Goal: Task Accomplishment & Management: Manage account settings

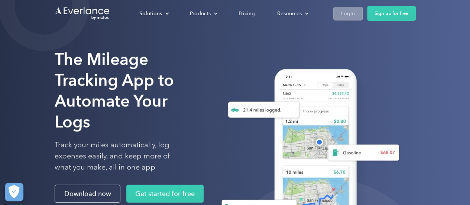
click at [354, 14] on link "Login" at bounding box center [347, 14] width 29 height 14
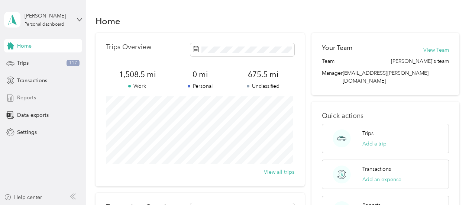
click at [33, 99] on span "Reports" at bounding box center [26, 98] width 19 height 8
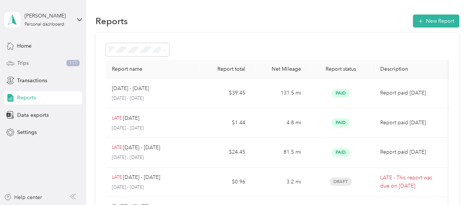
click at [65, 61] on div "Trips 117" at bounding box center [43, 62] width 78 height 13
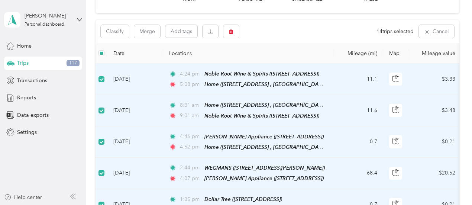
scroll to position [46, 0]
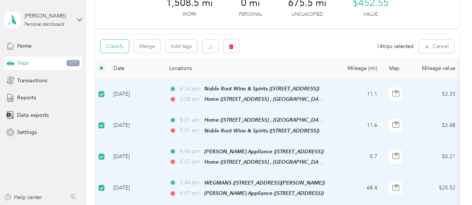
click at [120, 45] on button "Classify" at bounding box center [115, 46] width 28 height 13
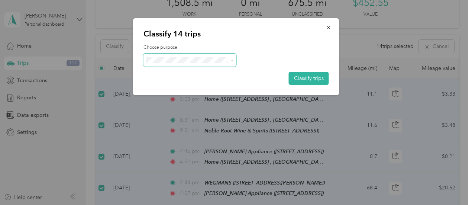
click at [229, 61] on span at bounding box center [230, 60] width 6 height 8
click at [230, 61] on icon at bounding box center [231, 60] width 3 height 3
click at [190, 77] on ol "Acosta Personal" at bounding box center [189, 76] width 93 height 26
click at [231, 60] on icon at bounding box center [231, 59] width 2 height 1
click at [185, 77] on ol "Acosta Personal" at bounding box center [189, 80] width 93 height 26
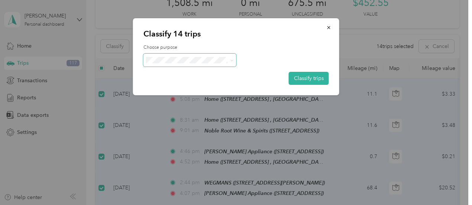
click at [233, 59] on icon at bounding box center [231, 60] width 3 height 3
click at [181, 75] on li "Acosta" at bounding box center [189, 70] width 93 height 13
click at [316, 80] on button "Classify trips" at bounding box center [309, 78] width 40 height 13
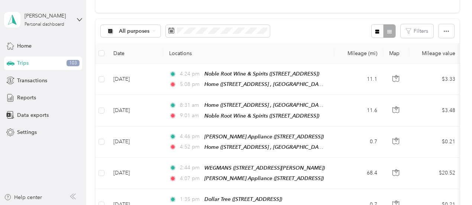
scroll to position [0, 0]
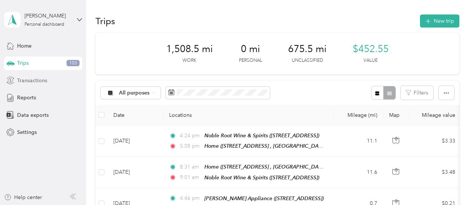
click at [30, 79] on span "Transactions" at bounding box center [32, 81] width 30 height 8
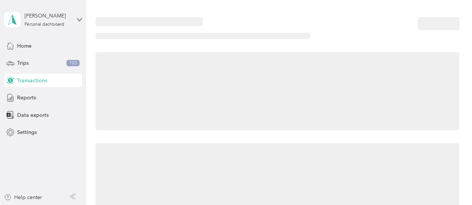
click at [30, 79] on span "Transactions" at bounding box center [32, 81] width 30 height 8
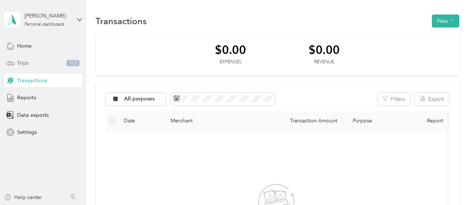
click at [23, 61] on span "Trips" at bounding box center [23, 63] width 12 height 8
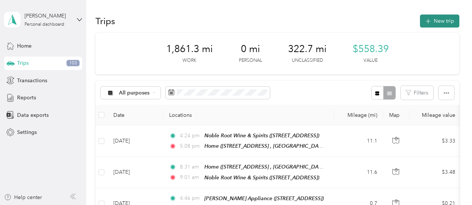
click at [425, 22] on icon "button" at bounding box center [428, 21] width 9 height 9
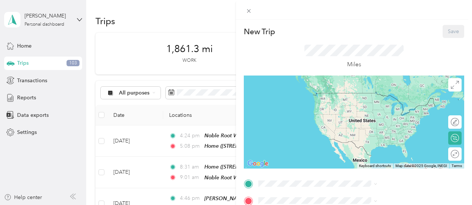
scroll to position [174, 0]
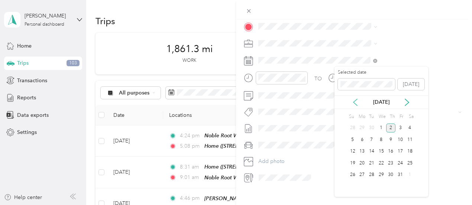
click at [355, 103] on icon at bounding box center [355, 102] width 4 height 7
click at [391, 162] on div "25" at bounding box center [391, 162] width 10 height 9
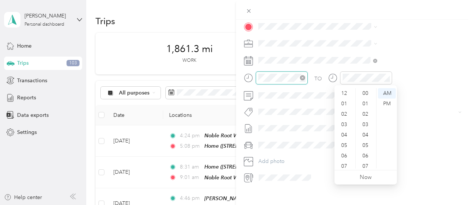
scroll to position [45, 0]
click at [346, 88] on div "04" at bounding box center [345, 90] width 18 height 10
click at [346, 99] on div "02" at bounding box center [345, 102] width 18 height 10
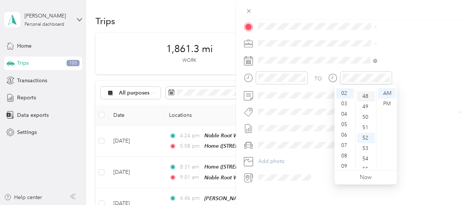
click at [366, 96] on div "48" at bounding box center [366, 96] width 18 height 10
click at [383, 102] on div "PM" at bounding box center [387, 103] width 18 height 10
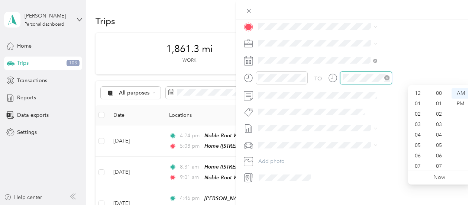
scroll to position [45, 0]
click at [419, 91] on div "04" at bounding box center [418, 90] width 18 height 10
click at [441, 110] on div "48" at bounding box center [440, 111] width 18 height 10
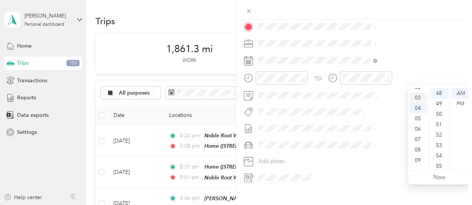
click at [418, 98] on div "03" at bounding box center [418, 98] width 18 height 10
click at [459, 103] on div "PM" at bounding box center [460, 103] width 18 height 10
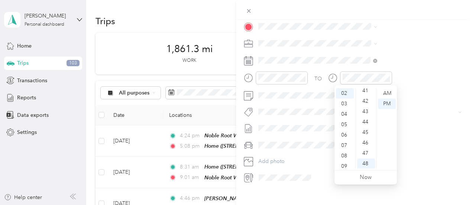
scroll to position [359, 0]
click at [367, 105] on div "36" at bounding box center [366, 109] width 18 height 10
click at [377, 68] on div "TO Add photo" at bounding box center [354, 93] width 220 height 179
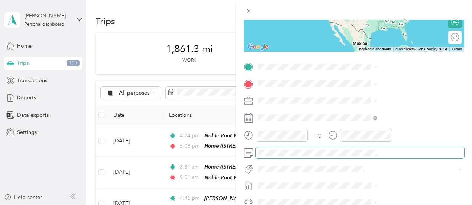
scroll to position [110, 0]
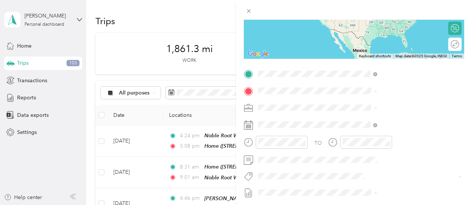
click at [383, 111] on span "3195 Monroe Ave, 146184605, Rochester, NY, USA" at bounding box center [374, 114] width 47 height 6
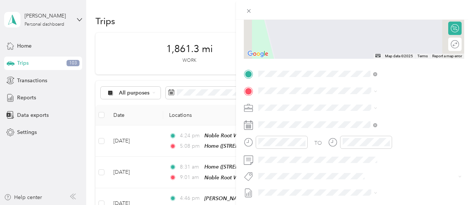
click at [372, 144] on div "Home 1842 Como Park Blvd, Lancaster, NY 14086, USA , 14086, Erie County, New Yo…" at bounding box center [397, 131] width 114 height 34
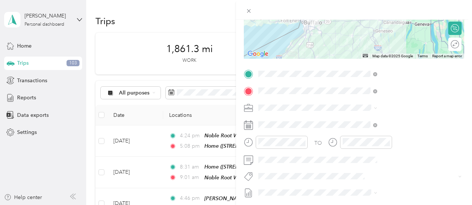
scroll to position [0, 0]
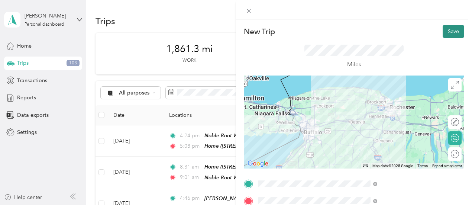
click at [450, 31] on button "Save" at bounding box center [454, 31] width 22 height 13
